Goal: Find specific page/section: Find specific page/section

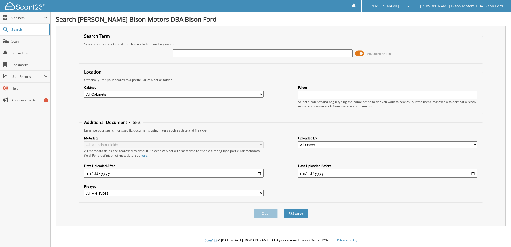
click at [220, 52] on input "text" at bounding box center [262, 53] width 179 height 8
type input "6260225"
click at [105, 94] on select "All Cabinets PARTS SERVICE RO NEEDS FILING" at bounding box center [173, 94] width 179 height 7
select select "49446"
click at [84, 91] on select "All Cabinets PARTS SERVICE RO NEEDS FILING" at bounding box center [173, 94] width 179 height 7
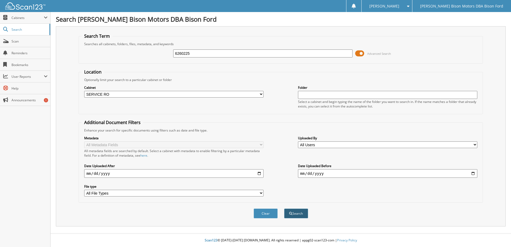
click at [295, 214] on button "Search" at bounding box center [296, 214] width 24 height 10
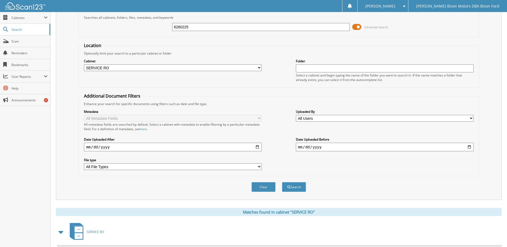
scroll to position [52, 0]
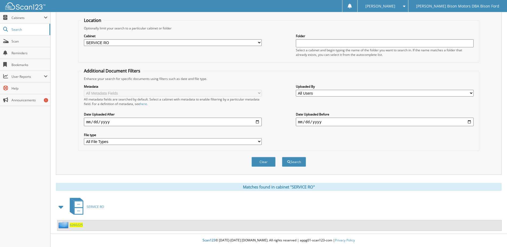
click at [79, 225] on span "6260225" at bounding box center [76, 225] width 13 height 5
